Goal: Transaction & Acquisition: Book appointment/travel/reservation

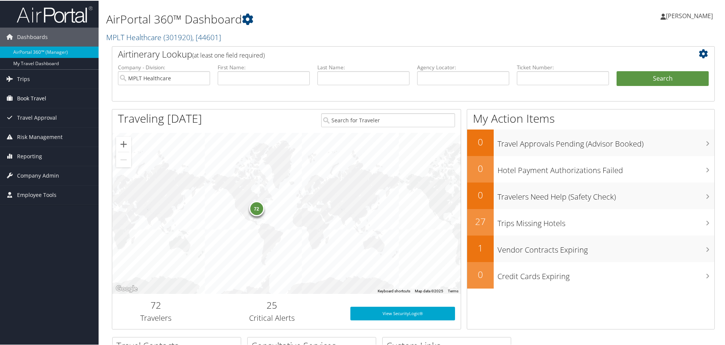
click at [26, 97] on span "Book Travel" at bounding box center [31, 97] width 29 height 19
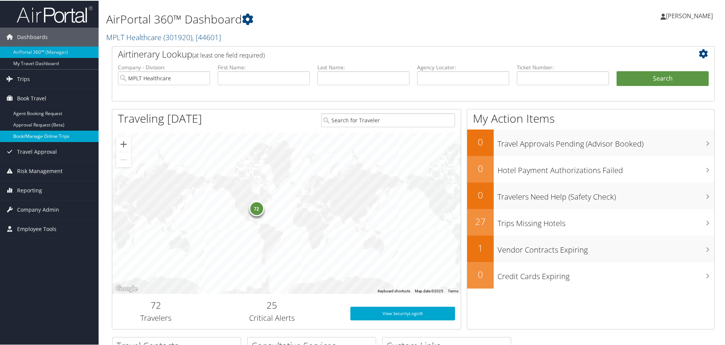
click at [24, 139] on link "Book/Manage Online Trips" at bounding box center [49, 135] width 99 height 11
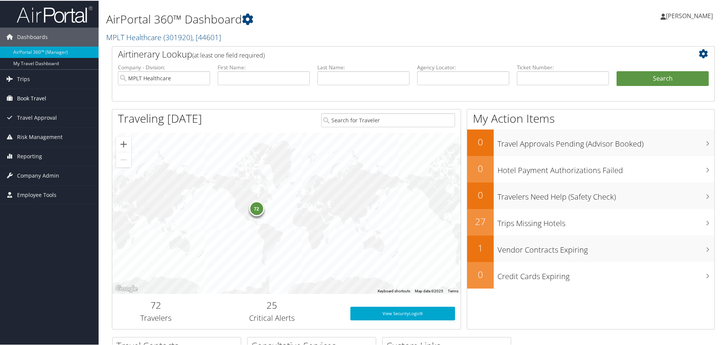
click at [26, 96] on span "Book Travel" at bounding box center [31, 97] width 29 height 19
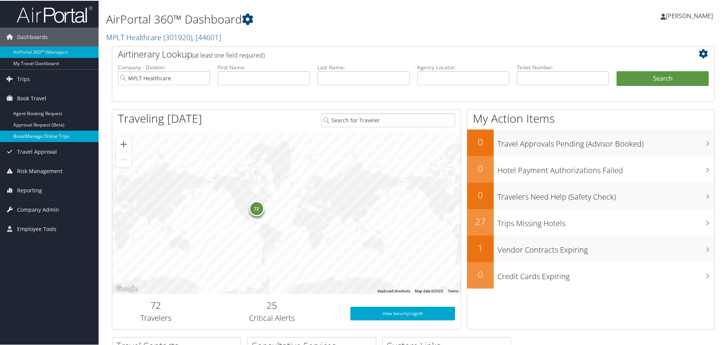
click at [20, 135] on link "Book/Manage Online Trips" at bounding box center [49, 135] width 99 height 11
